Goal: Information Seeking & Learning: Find specific fact

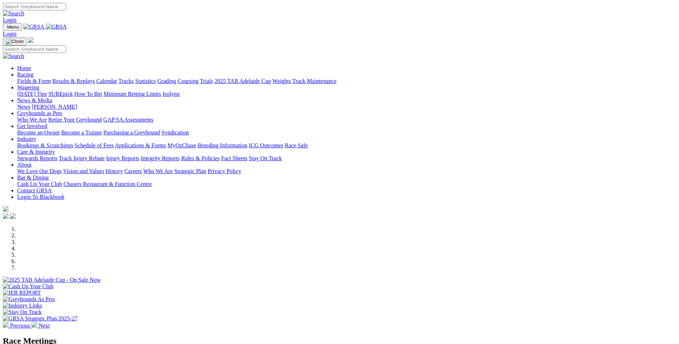
drag, startPoint x: 0, startPoint y: 0, endPoint x: 192, endPoint y: 28, distance: 193.5
click at [33, 72] on link "Racing" at bounding box center [25, 75] width 16 height 6
click at [95, 78] on link "Results & Replays" at bounding box center [73, 81] width 43 height 6
